Goal: Communication & Community: Share content

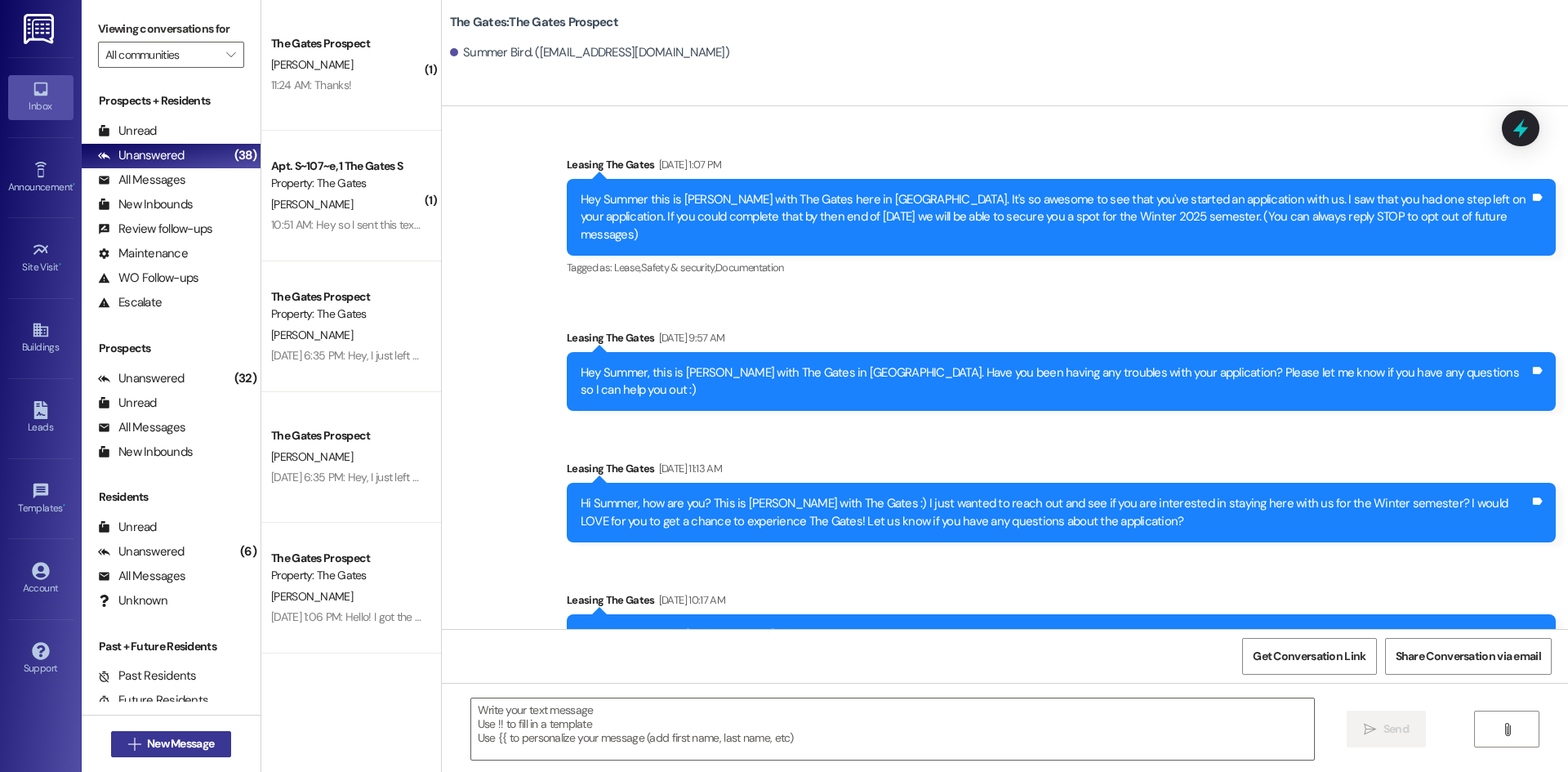
scroll to position [2902, 0]
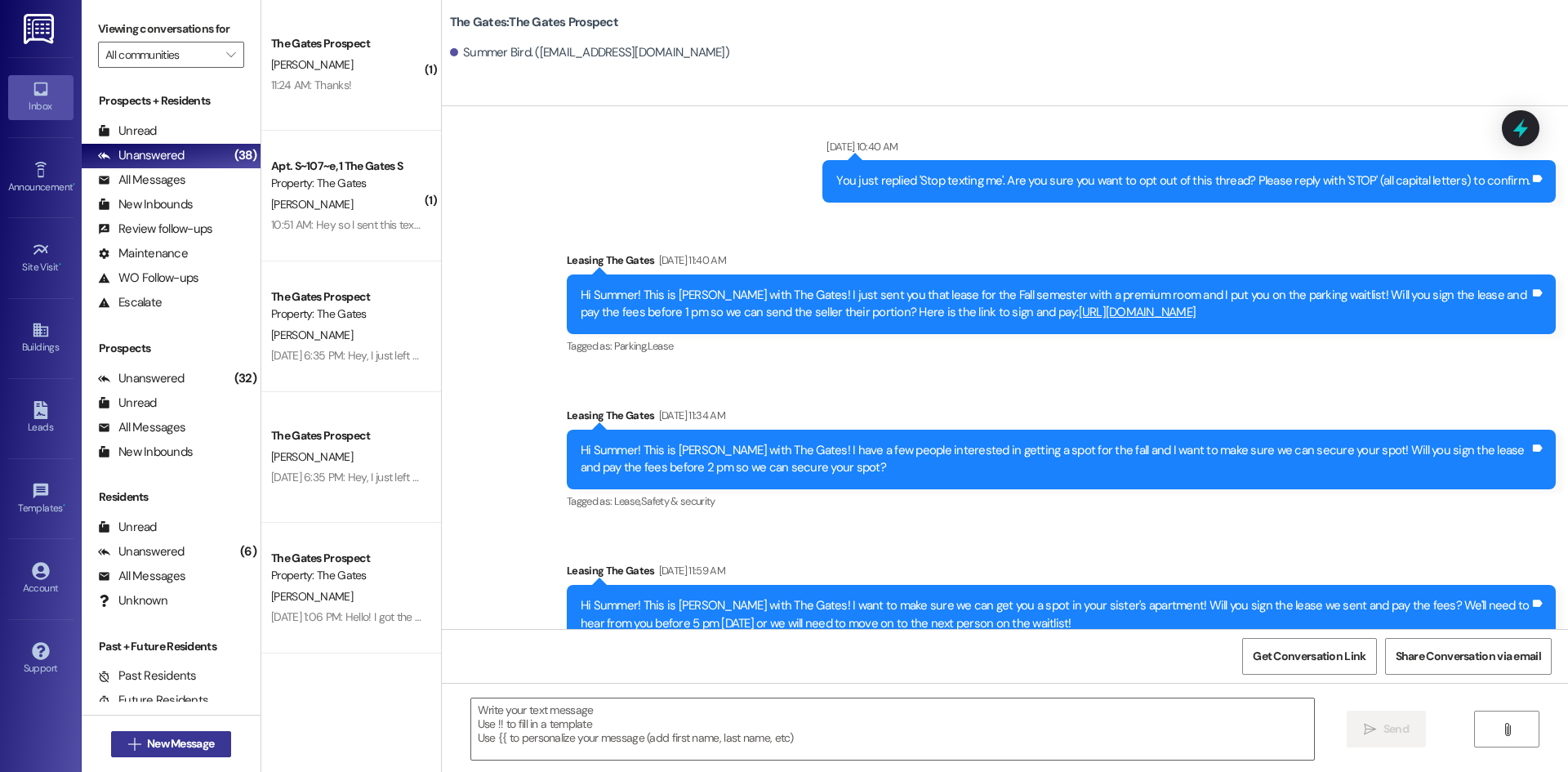
click at [185, 753] on button " New Message" at bounding box center [171, 744] width 121 height 26
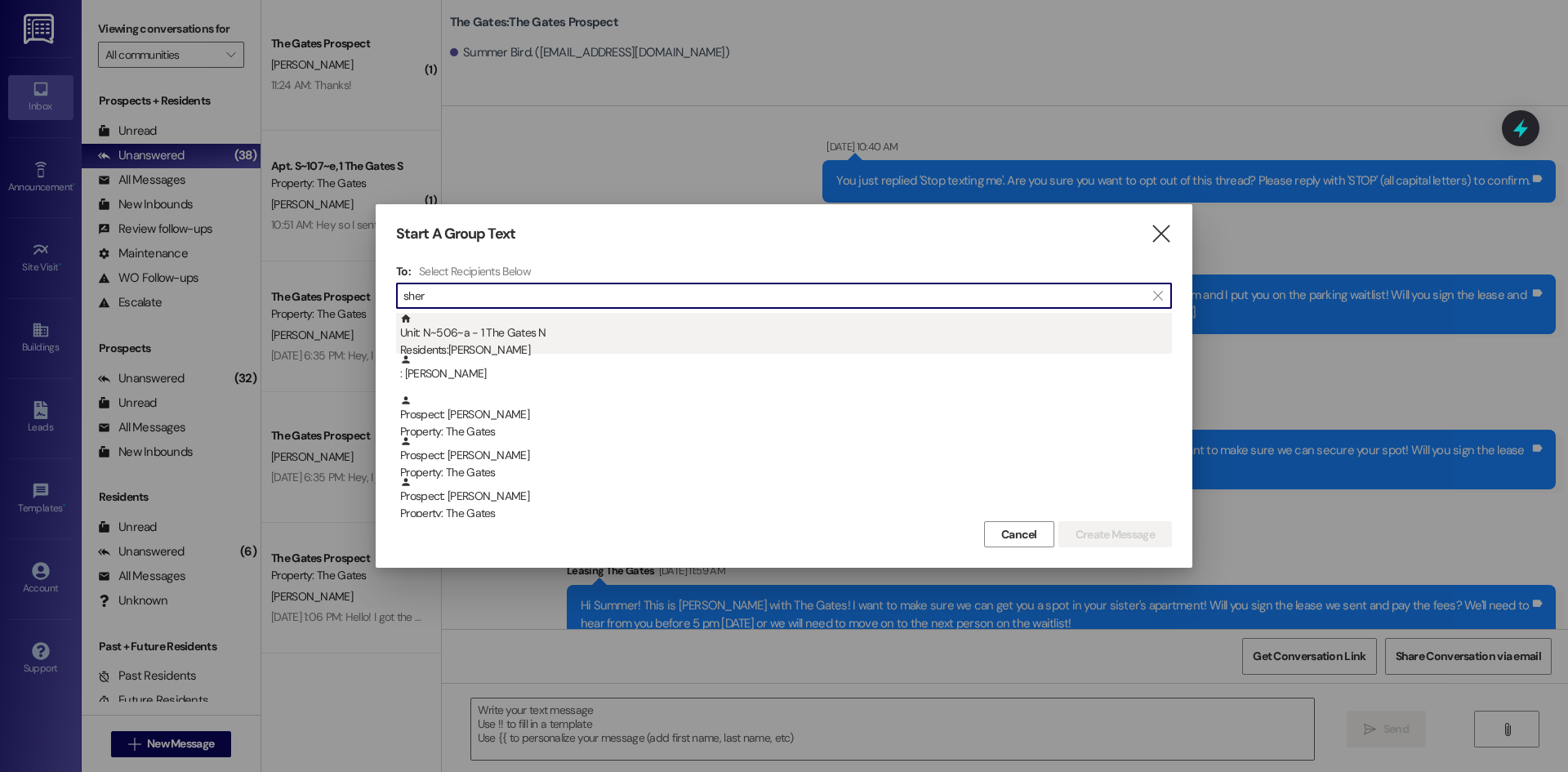
click at [511, 333] on div "Unit: N~506~a - 1 The Gates N Residents: [PERSON_NAME]" at bounding box center [786, 336] width 772 height 46
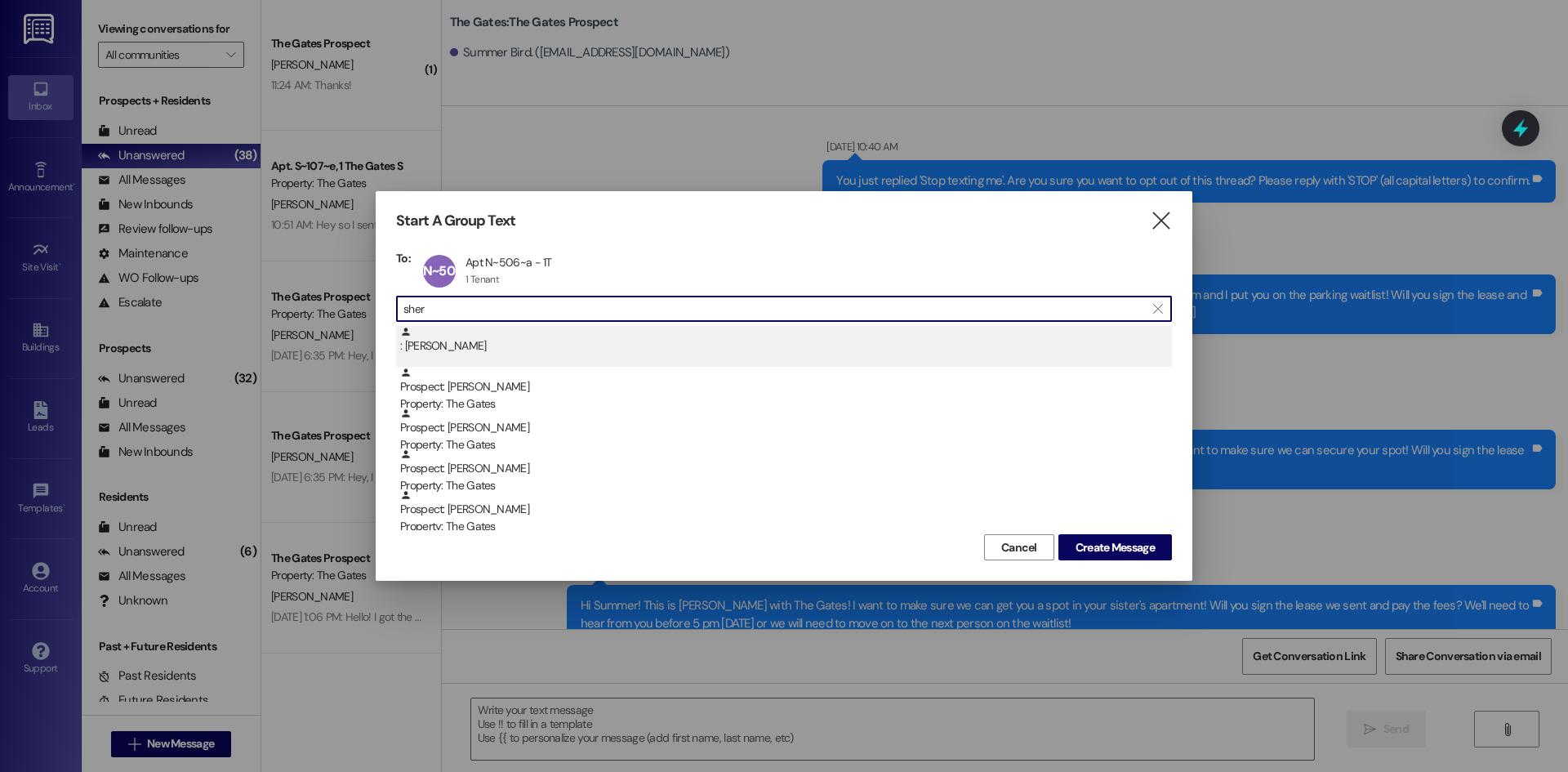
click at [490, 345] on div ": [PERSON_NAME]" at bounding box center [786, 340] width 772 height 29
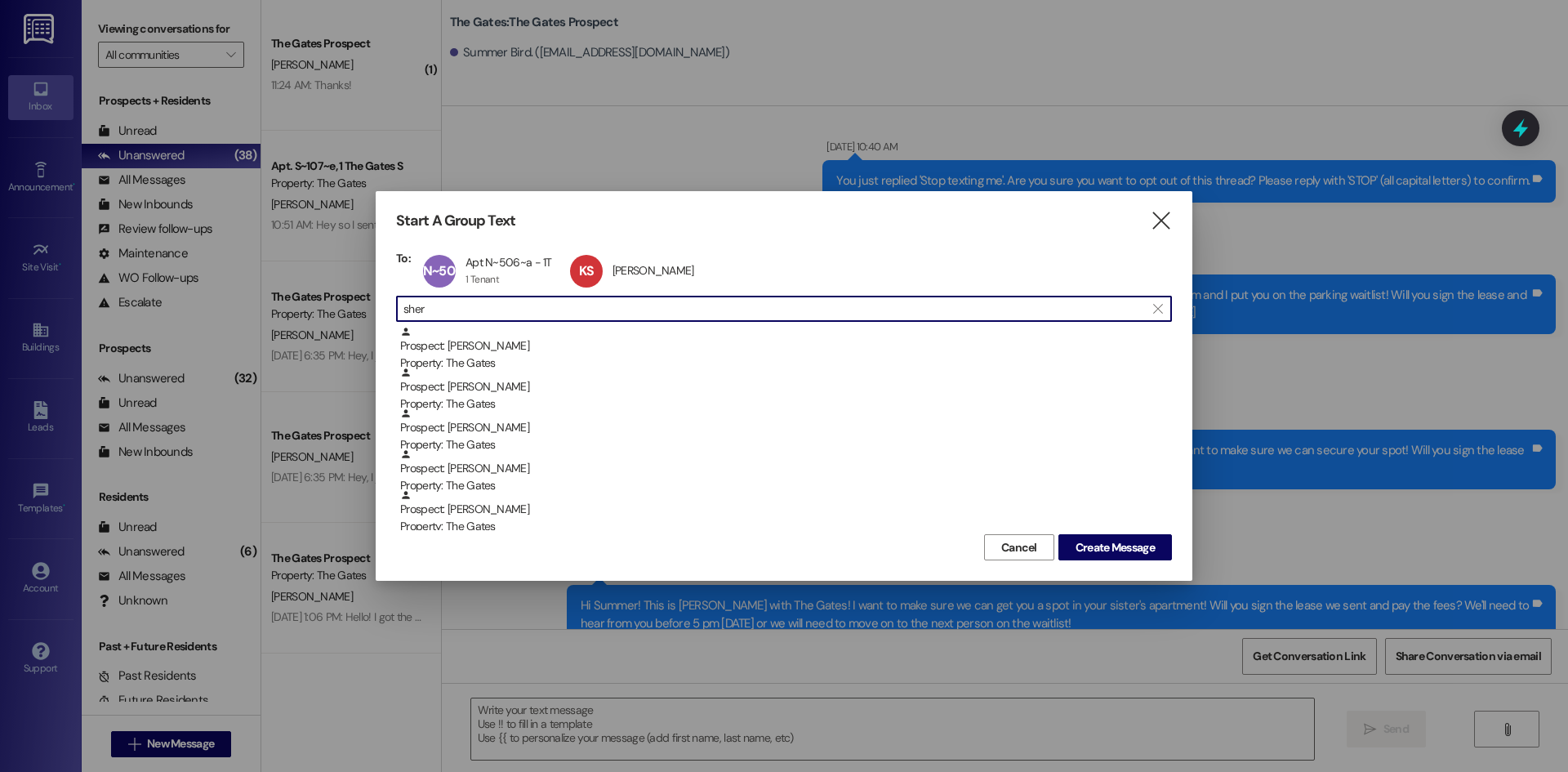
click at [485, 317] on input "sher" at bounding box center [774, 309] width 741 height 23
click at [480, 304] on input "sher" at bounding box center [774, 309] width 741 height 23
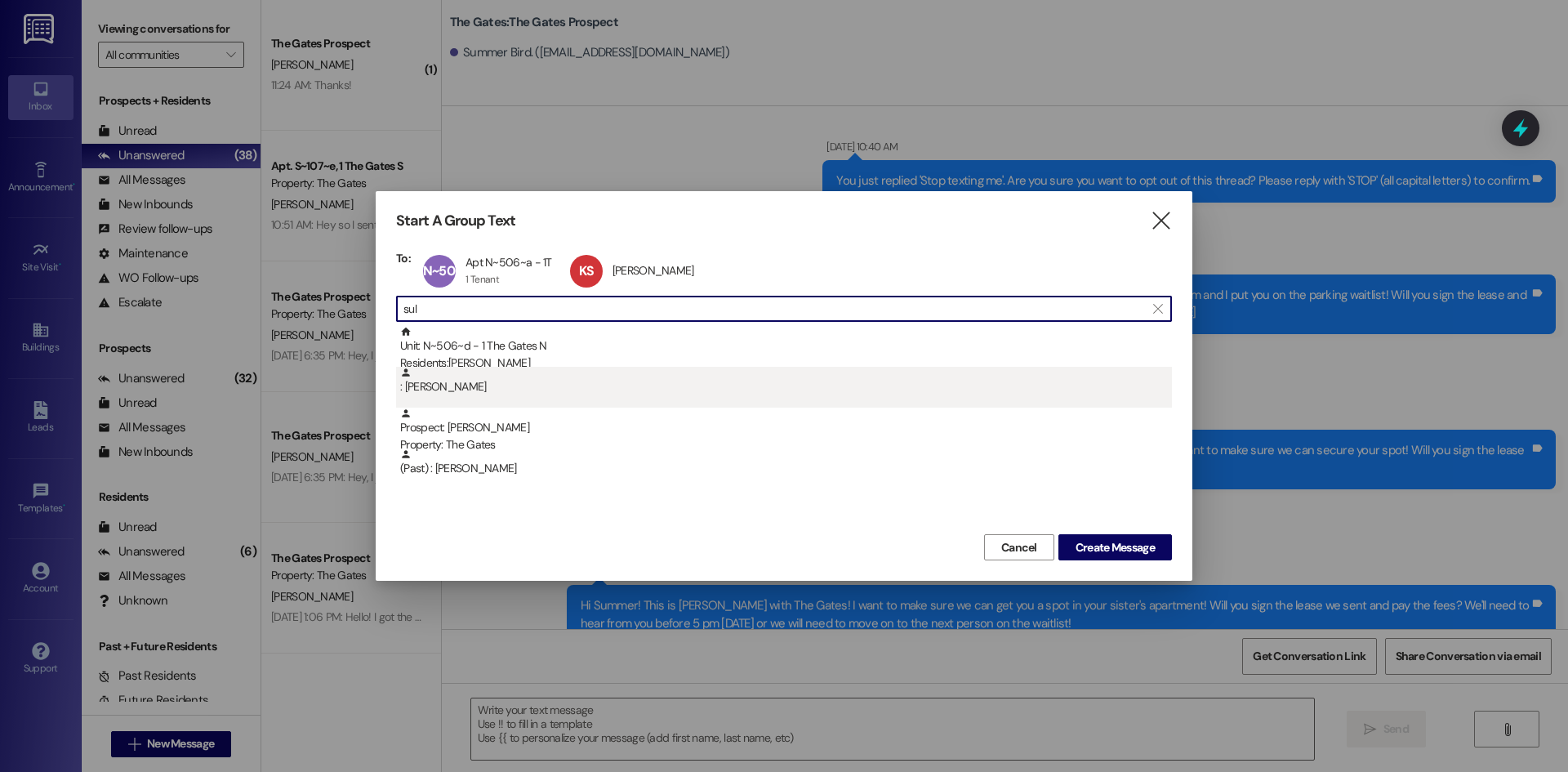
type input "sul"
click at [494, 367] on div ": [PERSON_NAME]" at bounding box center [786, 381] width 772 height 29
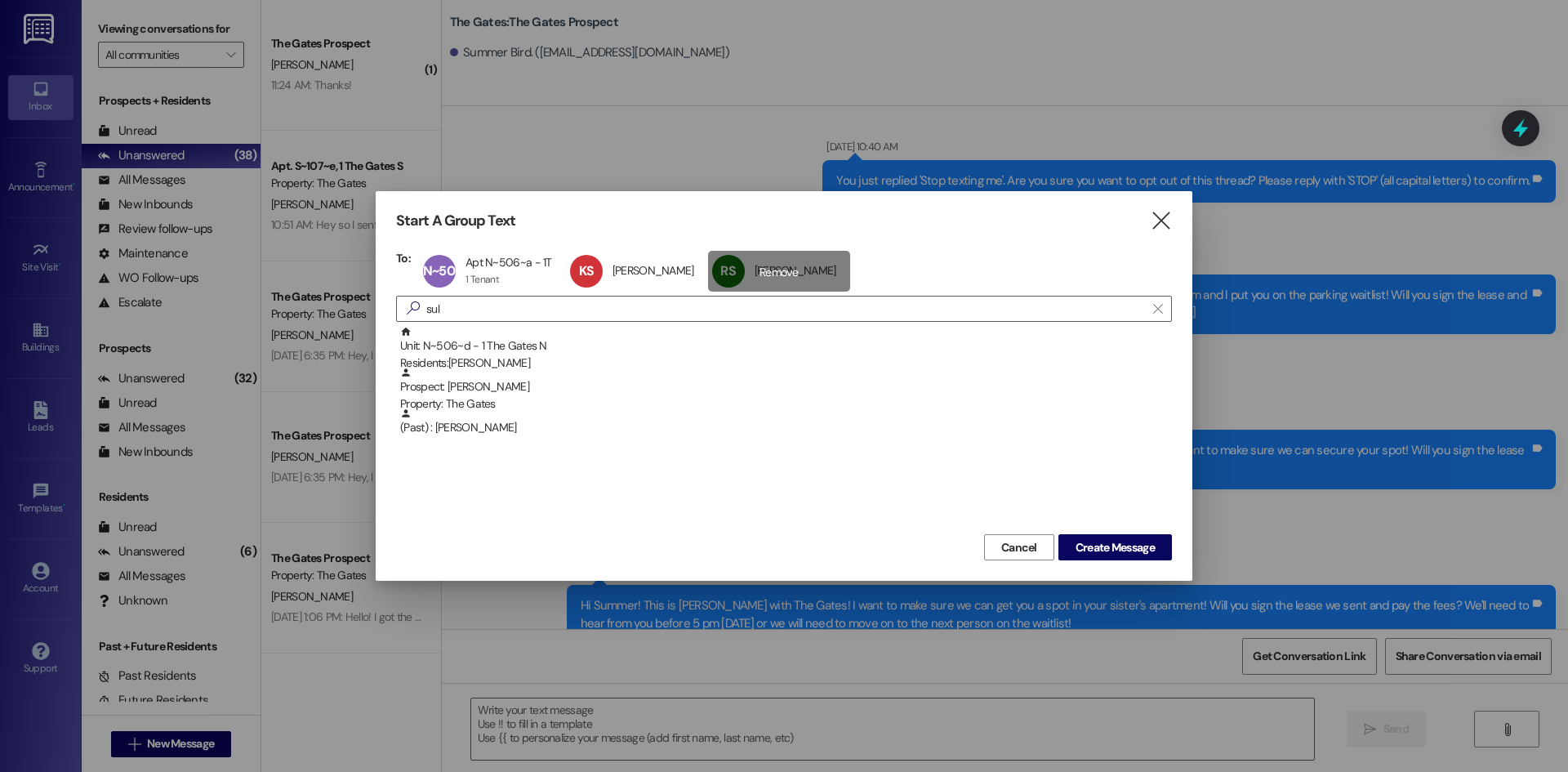
click at [779, 261] on div "[PERSON_NAME] [PERSON_NAME] click to remove" at bounding box center [779, 271] width 142 height 41
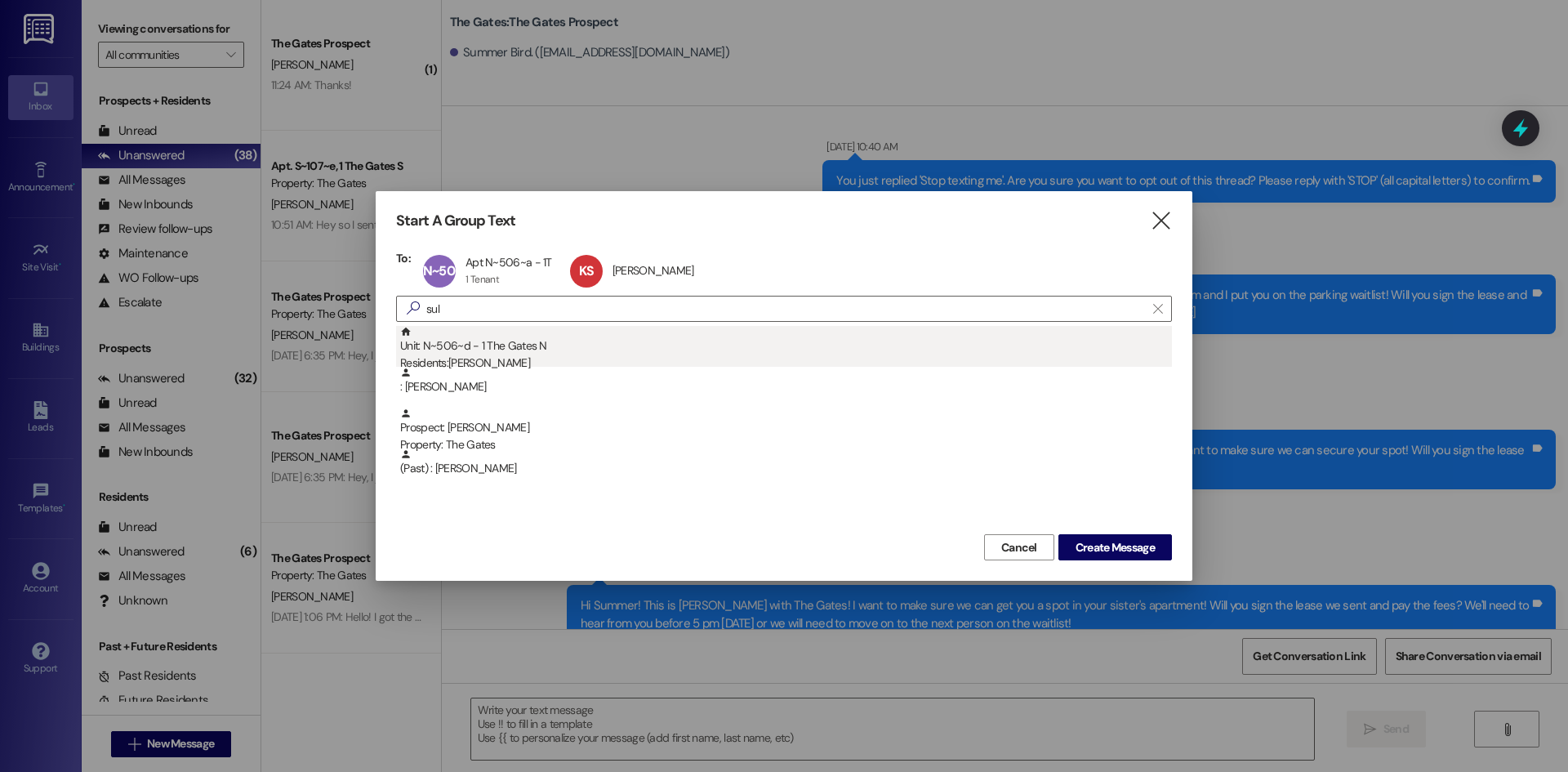
click at [518, 352] on div "Unit: N~506~d - 1 The Gates N Residents: [PERSON_NAME]" at bounding box center [786, 349] width 772 height 46
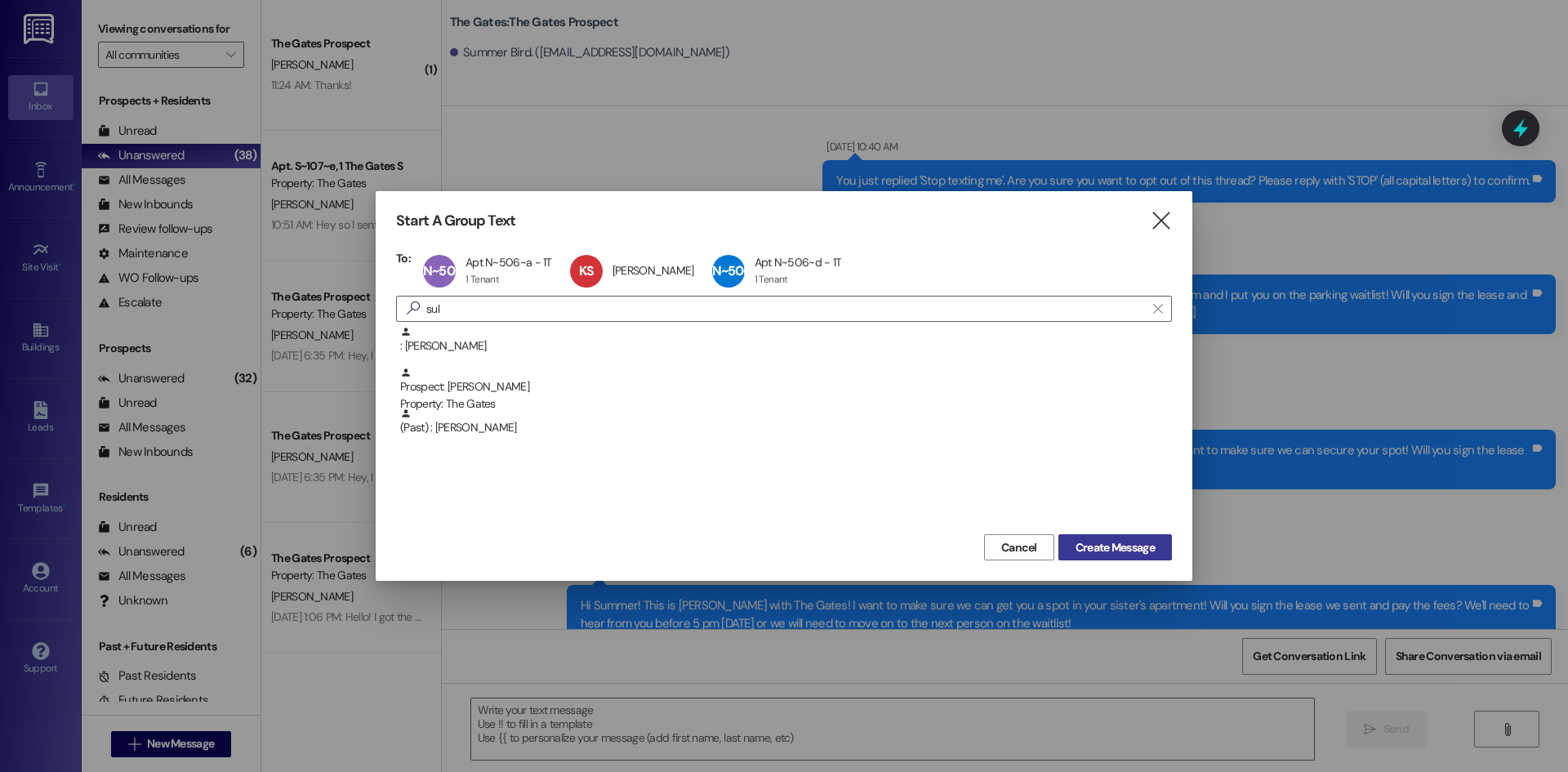
click at [1112, 550] on span "Create Message" at bounding box center [1115, 547] width 79 height 17
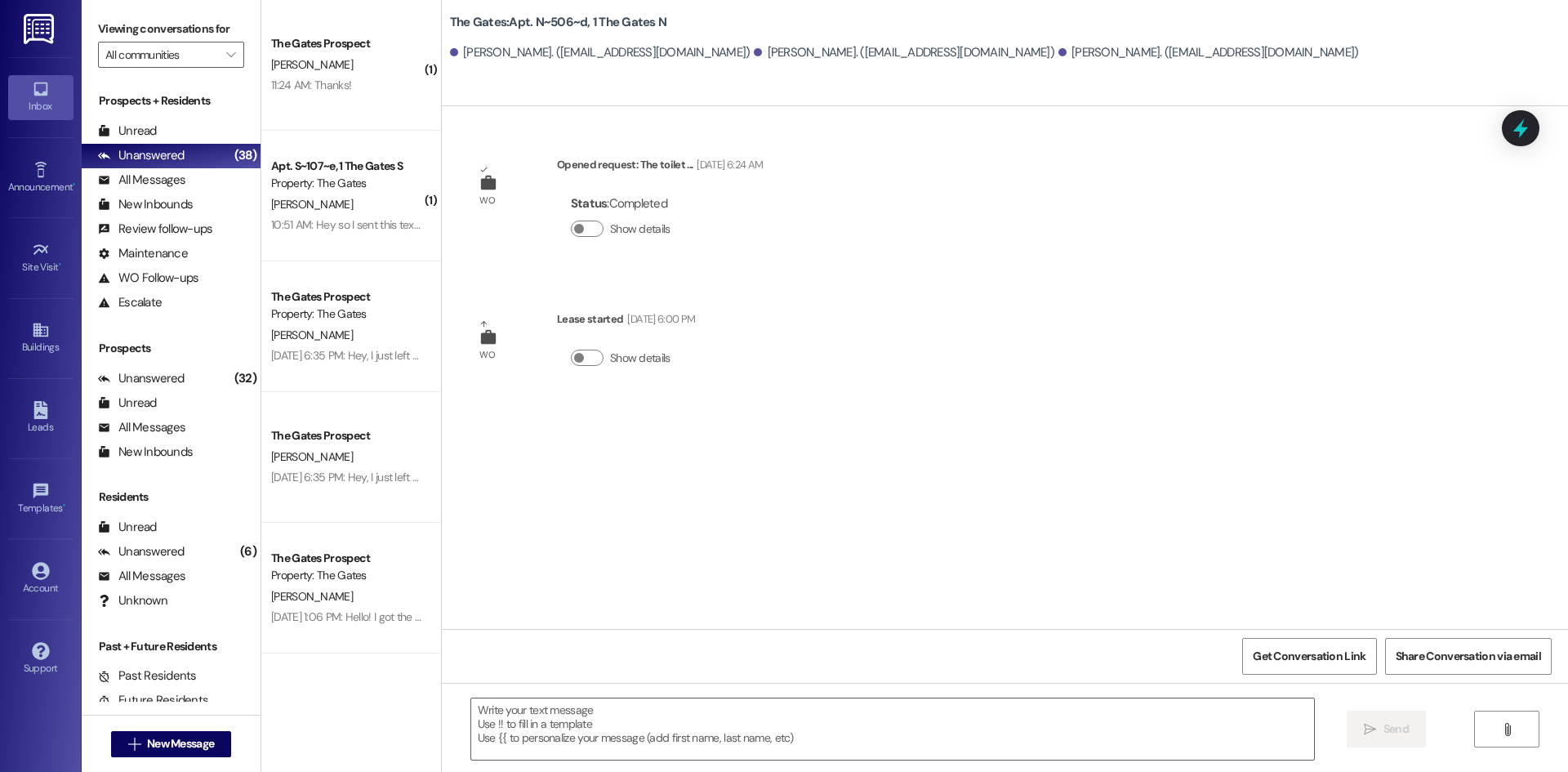
scroll to position [0, 0]
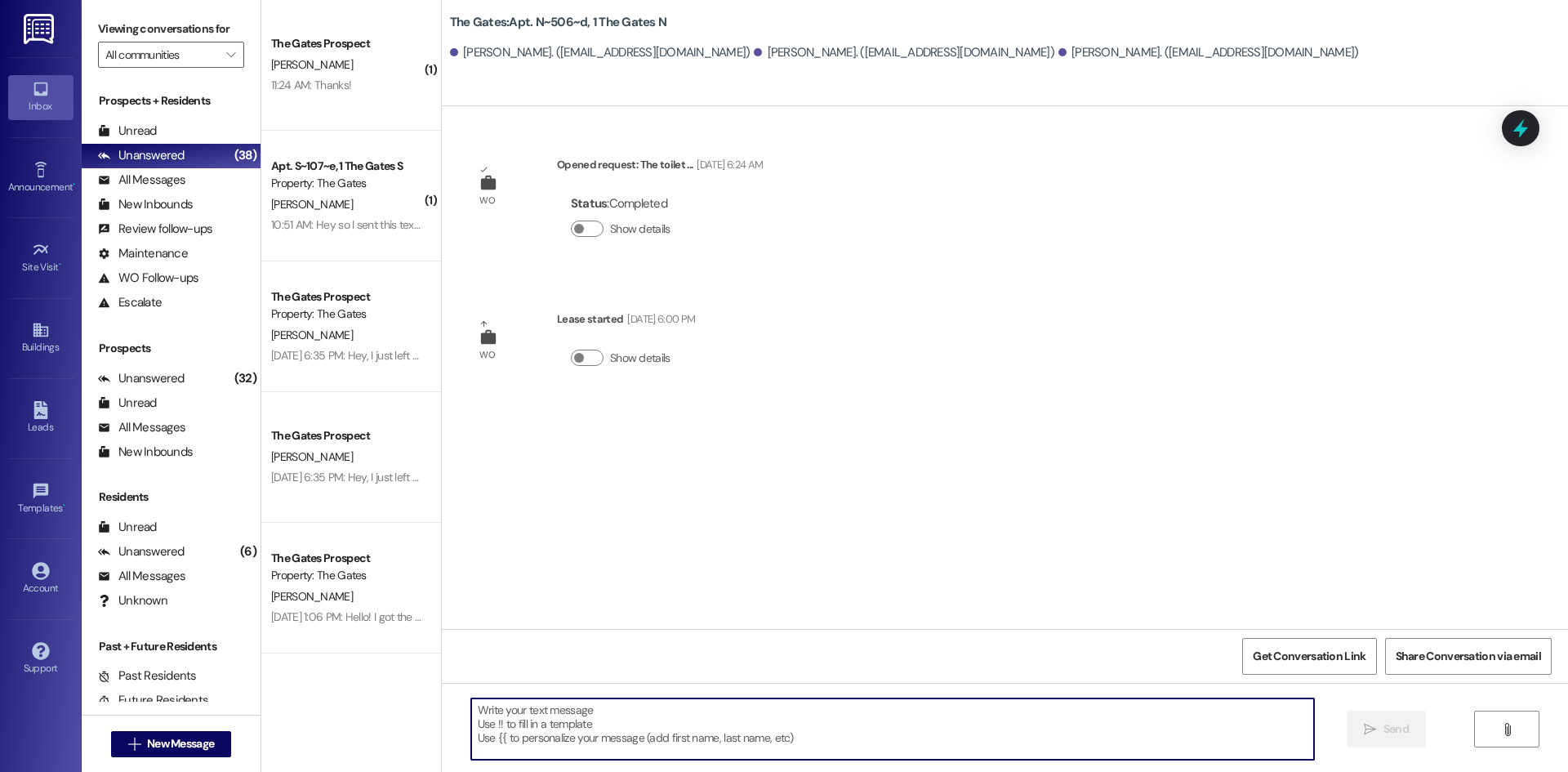
click at [649, 727] on textarea at bounding box center [892, 729] width 843 height 61
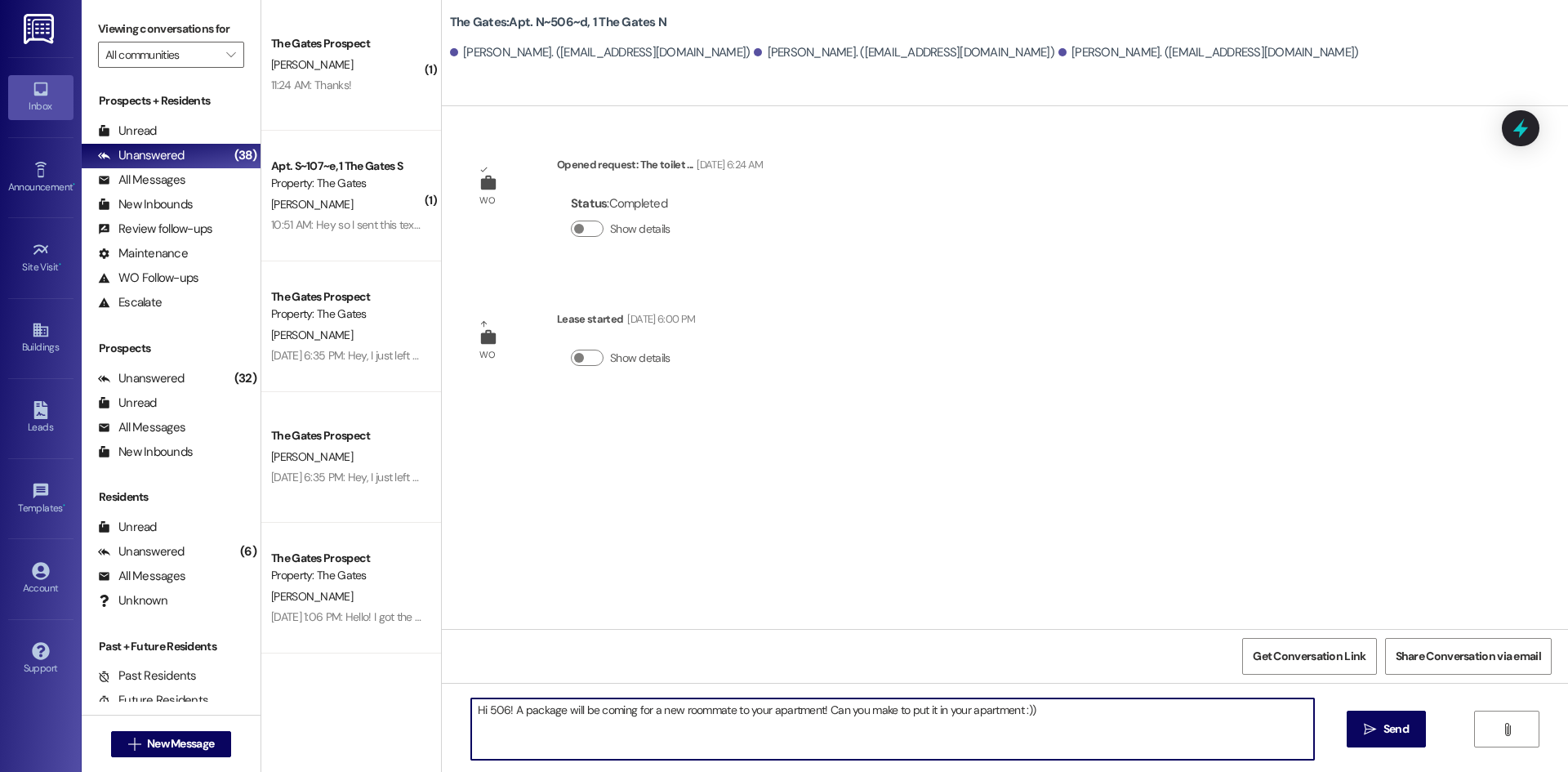
type textarea "Hi 506! A package will be coming for a new roommate to your apartment! Can you …"
